Goal: Task Accomplishment & Management: Complete application form

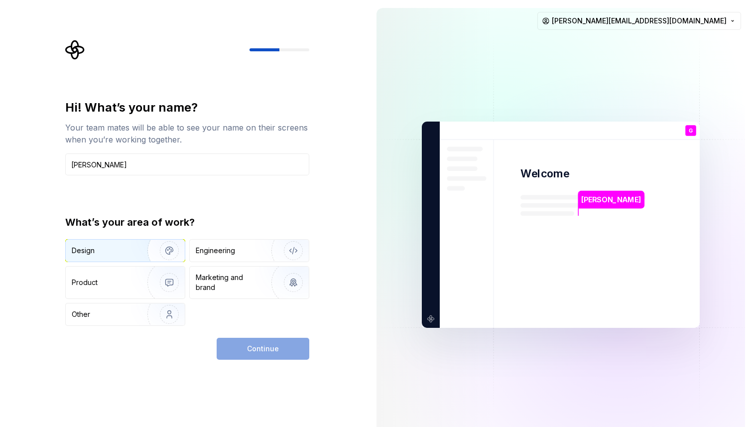
type input "Guillaume Parra"
click at [112, 247] on div "Design" at bounding box center [103, 251] width 63 height 10
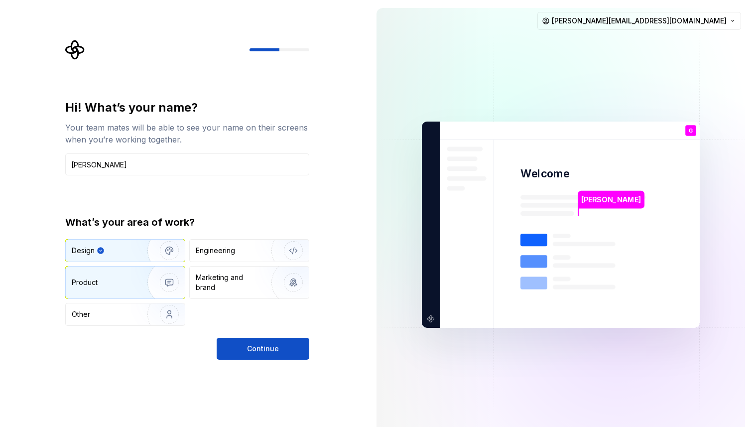
click at [118, 275] on div "Product" at bounding box center [125, 283] width 119 height 32
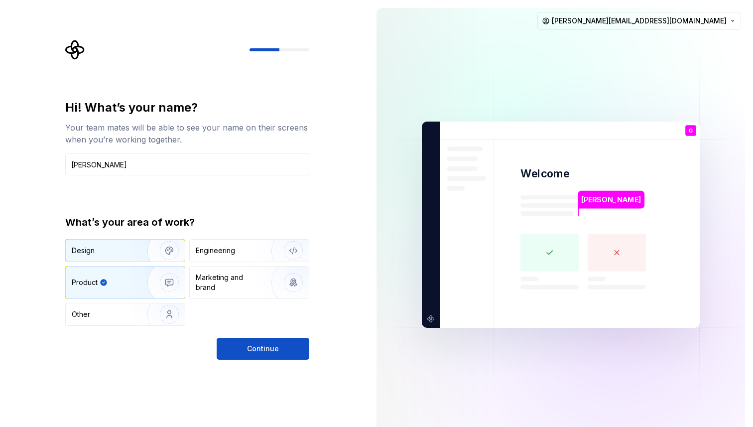
click at [130, 250] on div "Design" at bounding box center [103, 251] width 63 height 10
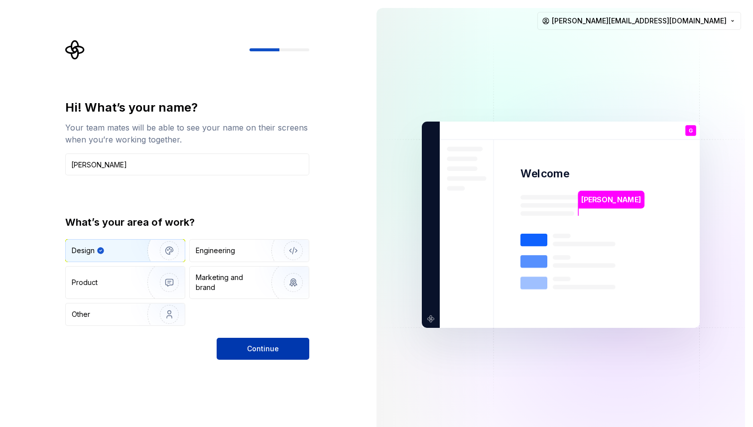
click at [246, 352] on button "Continue" at bounding box center [263, 349] width 93 height 22
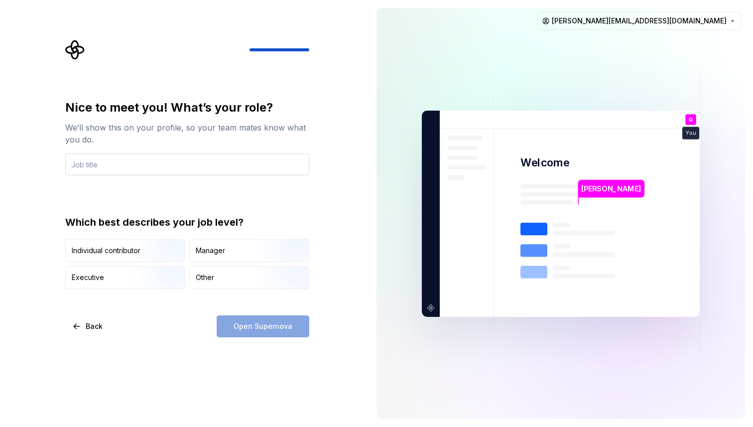
type input "P"
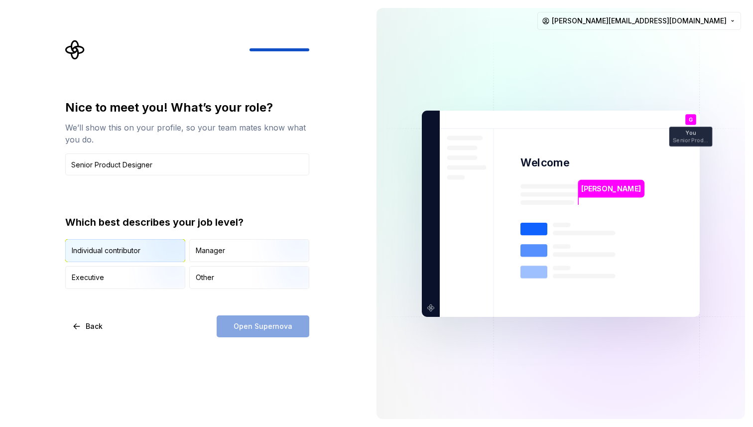
type input "Senior Product Designer"
click at [128, 248] on div "Individual contributor" at bounding box center [106, 251] width 69 height 10
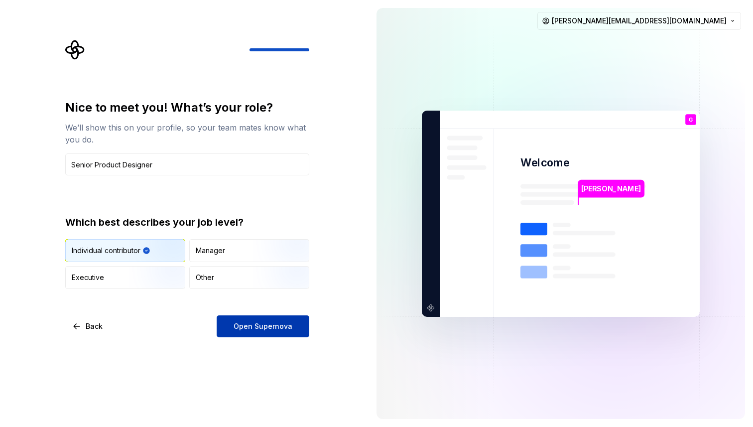
click at [270, 333] on button "Open Supernova" at bounding box center [263, 326] width 93 height 22
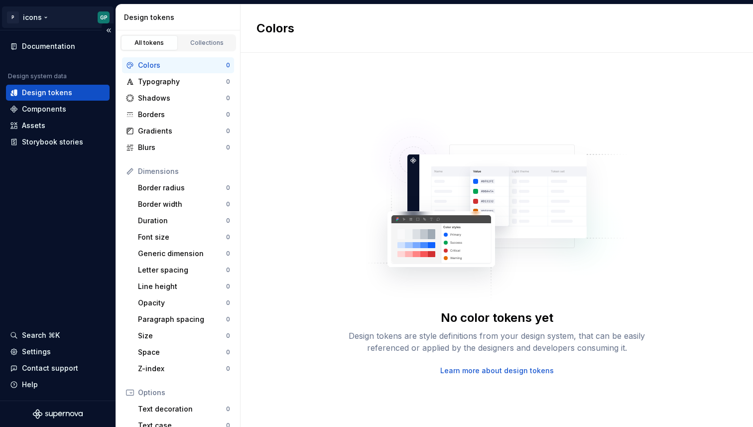
click at [30, 18] on html "P icons GP Documentation Design system data Design tokens Components Assets Sto…" at bounding box center [376, 213] width 753 height 427
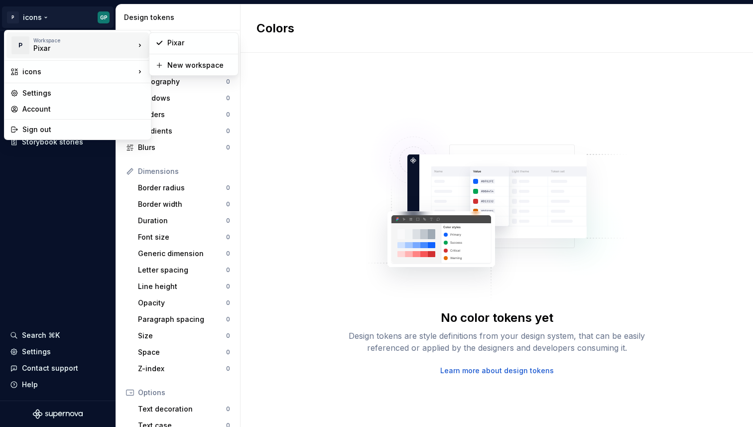
click at [53, 51] on div "Pixar" at bounding box center [75, 48] width 85 height 10
click at [72, 266] on html "P icons GP Documentation Design system data Design tokens Components Assets Sto…" at bounding box center [376, 213] width 753 height 427
click at [30, 15] on html "P icons GP Documentation Design system data Design tokens Components Assets Sto…" at bounding box center [376, 213] width 753 height 427
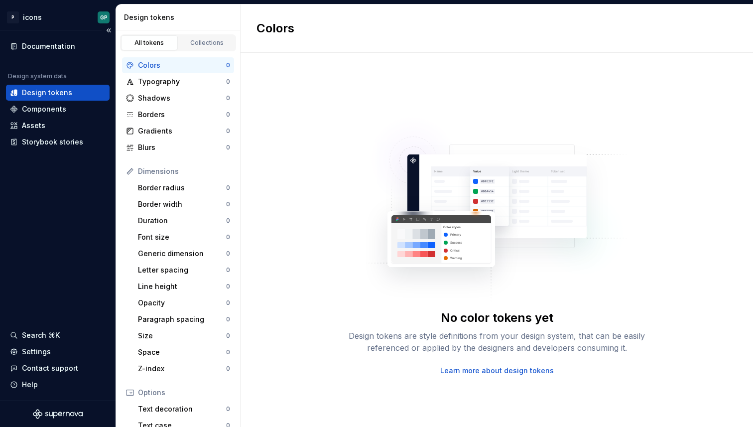
click at [32, 278] on html "P icons GP Documentation Design system data Design tokens Components Assets Sto…" at bounding box center [376, 213] width 753 height 427
